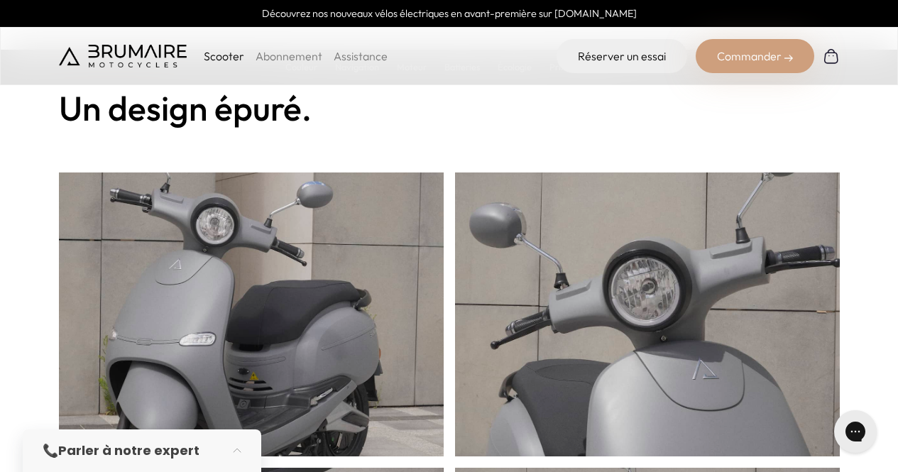
click at [736, 53] on div "Commander" at bounding box center [755, 56] width 119 height 34
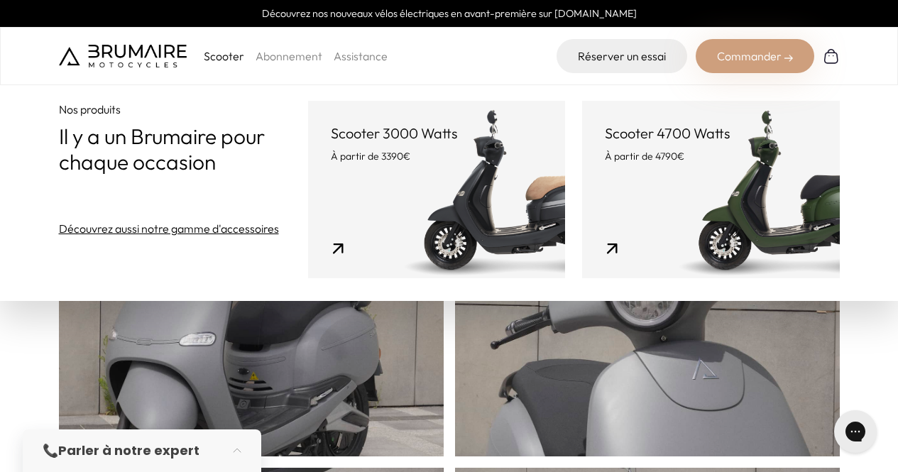
click at [411, 156] on p "À partir de 3390€" at bounding box center [437, 156] width 212 height 14
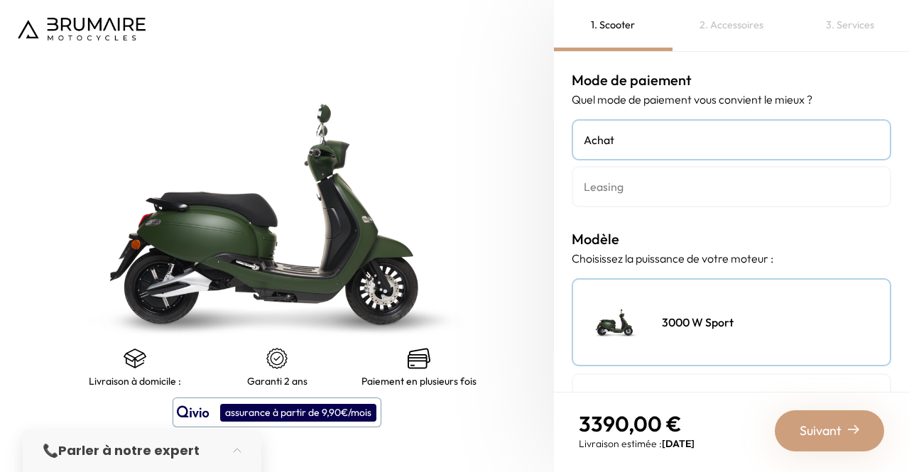
click at [611, 151] on link "Achat" at bounding box center [732, 139] width 320 height 41
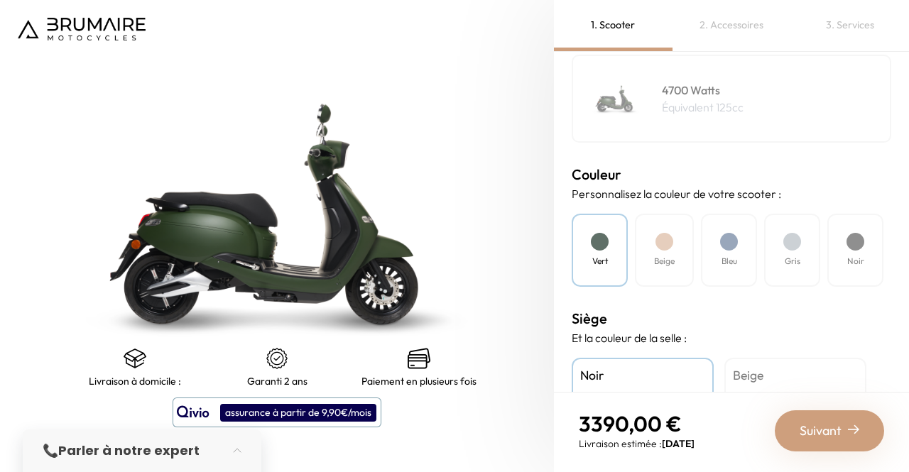
scroll to position [337, 0]
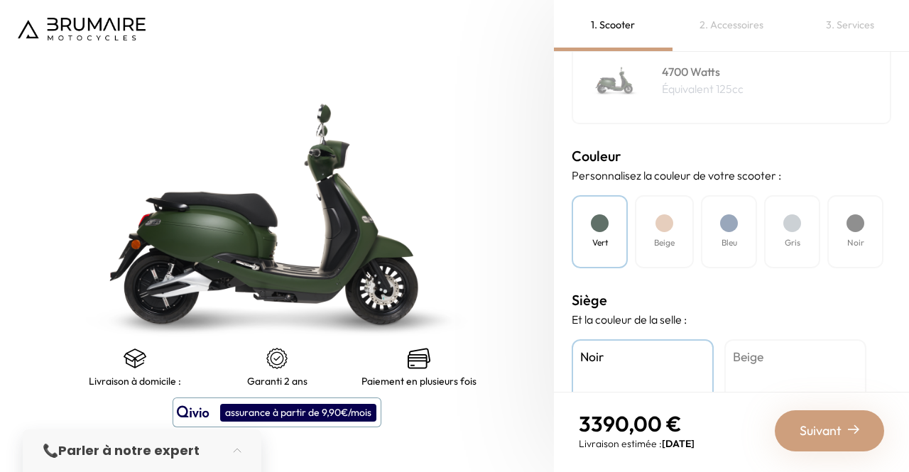
click at [853, 218] on div at bounding box center [855, 223] width 18 height 18
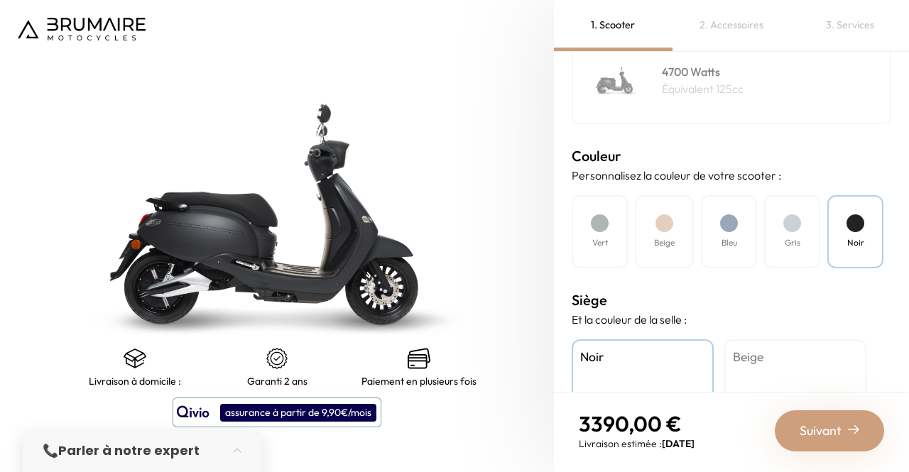
click at [797, 224] on div at bounding box center [792, 223] width 18 height 18
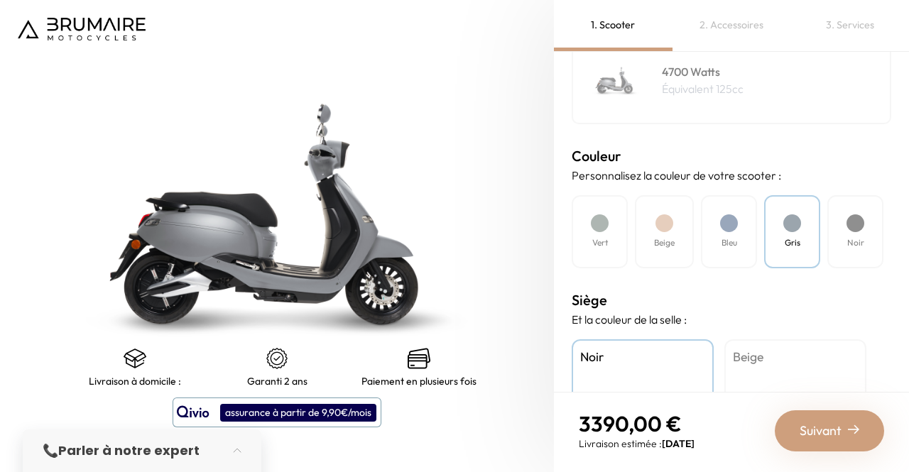
click at [746, 230] on div "Bleu" at bounding box center [729, 231] width 56 height 73
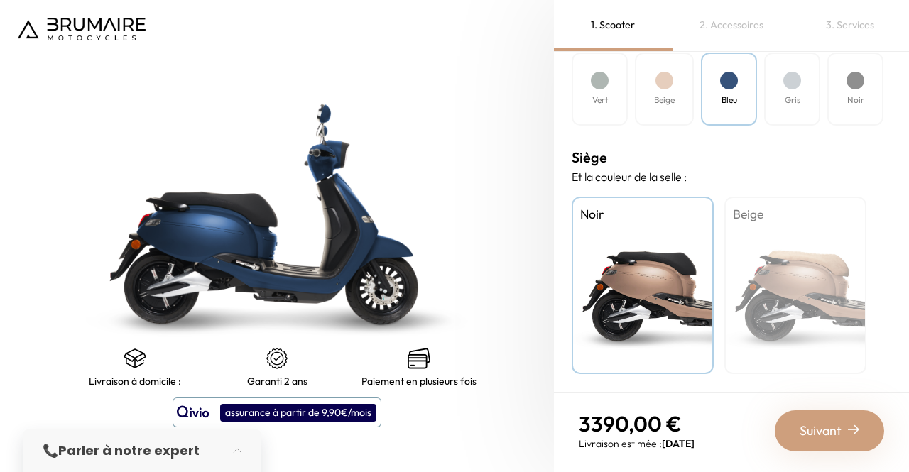
scroll to position [480, 0]
click at [770, 244] on div "Beige" at bounding box center [795, 286] width 142 height 178
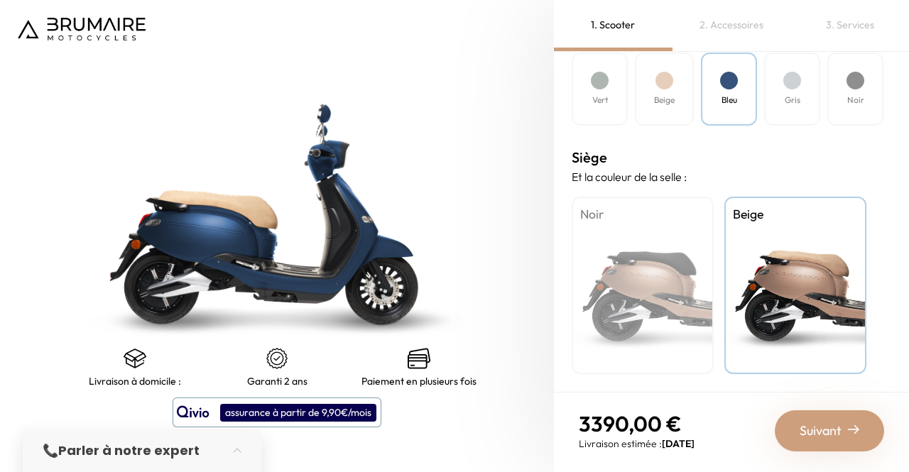
click at [828, 415] on div "Suivant" at bounding box center [829, 430] width 109 height 41
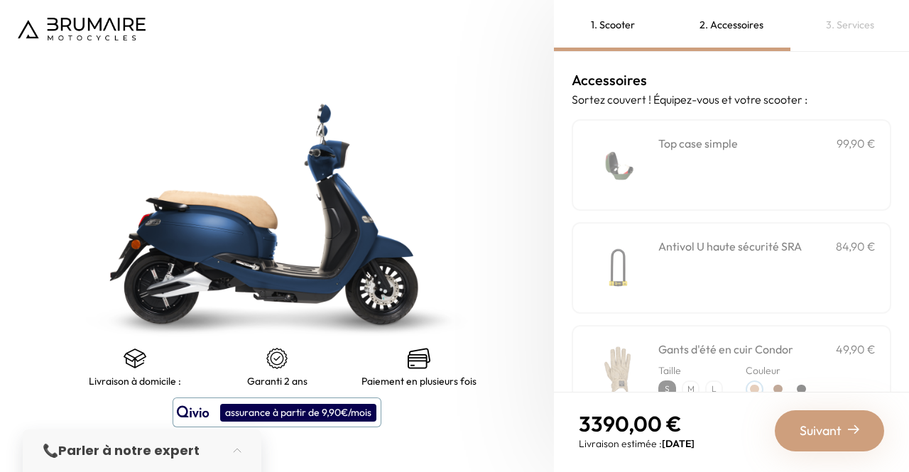
click at [720, 187] on div "**********" at bounding box center [766, 165] width 217 height 60
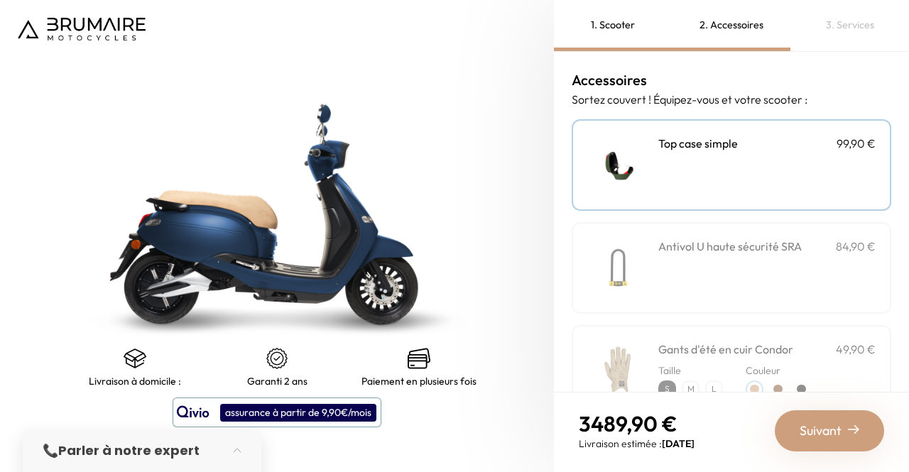
click at [736, 278] on div "Antivol U haute sécurité SRA 84,90 €" at bounding box center [766, 268] width 217 height 60
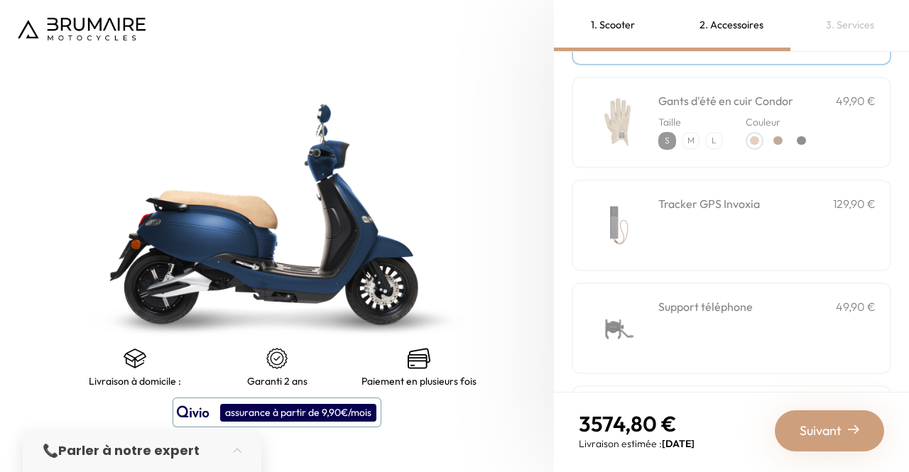
scroll to position [249, 0]
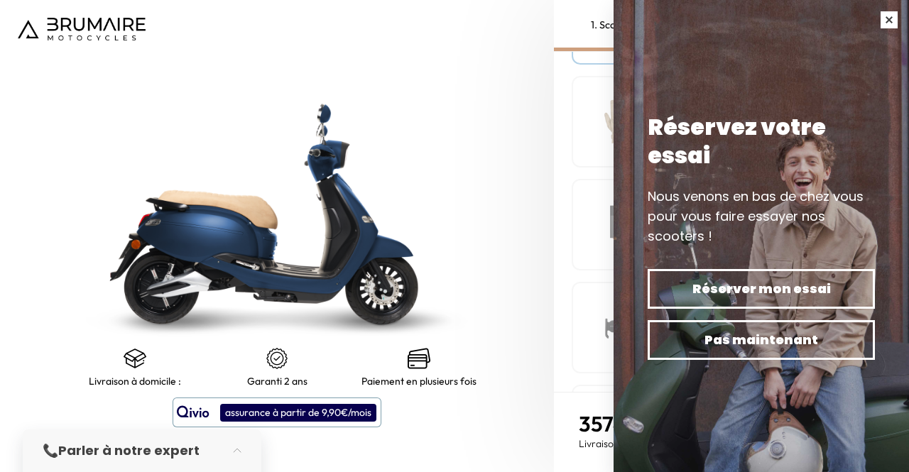
click at [885, 18] on button "button" at bounding box center [889, 20] width 40 height 40
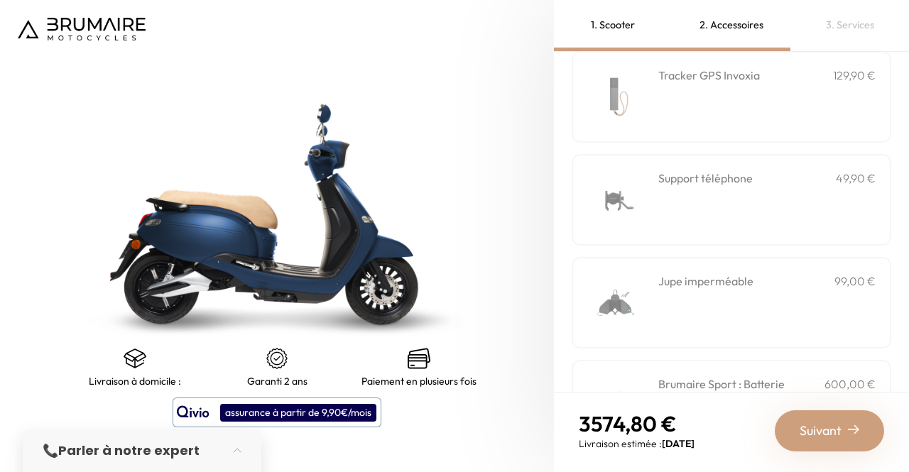
scroll to position [377, 0]
click at [755, 205] on div "Support téléphone 49,90 €" at bounding box center [766, 200] width 217 height 60
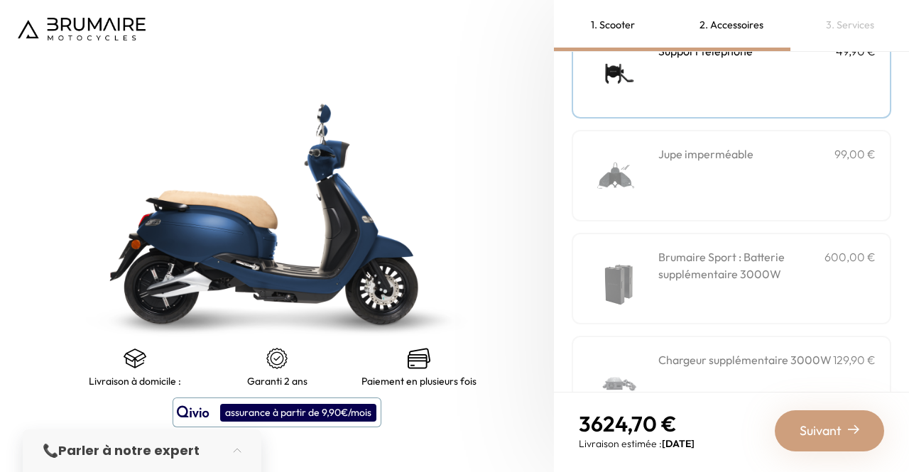
scroll to position [505, 0]
click at [760, 155] on div "Jupe imperméable 99,00 €" at bounding box center [766, 153] width 217 height 17
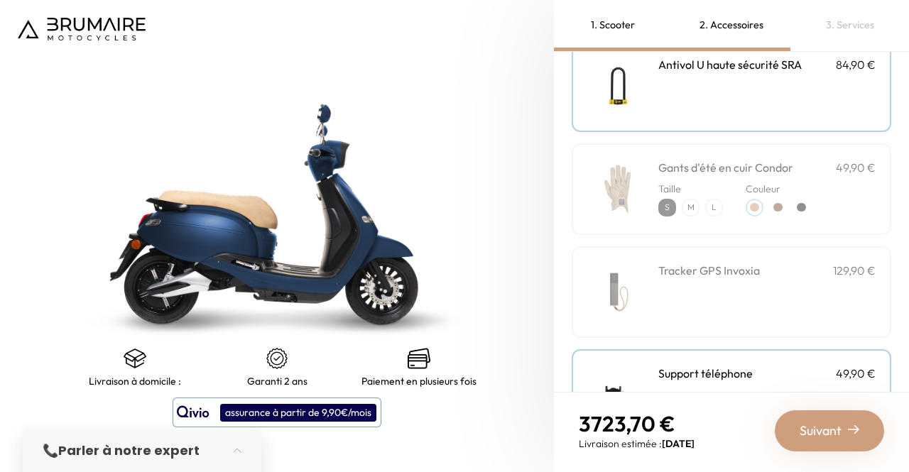
scroll to position [0, 0]
